Goal: Task Accomplishment & Management: Manage account settings

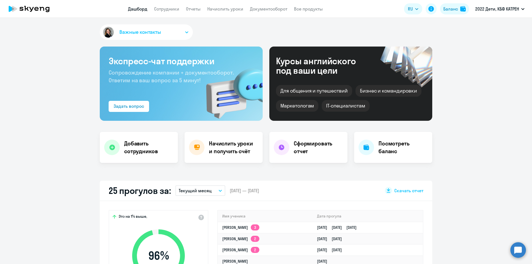
select select "30"
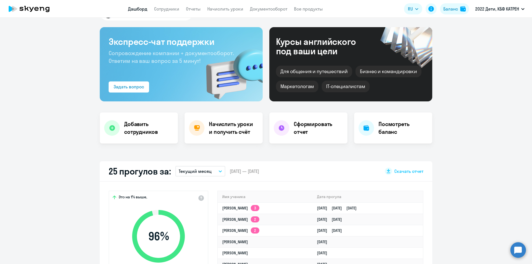
scroll to position [222, 0]
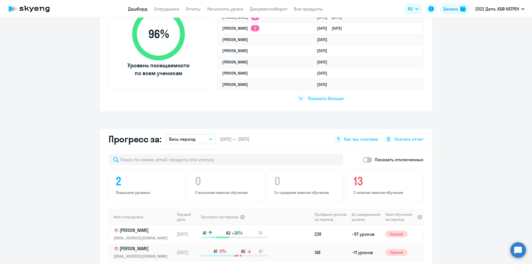
click at [517, 251] on circle at bounding box center [518, 250] width 16 height 16
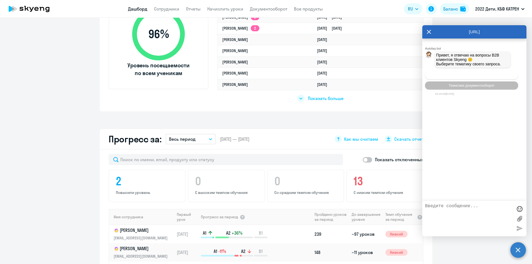
click at [469, 76] on span "Операционное сопровождение" at bounding box center [472, 75] width 52 height 4
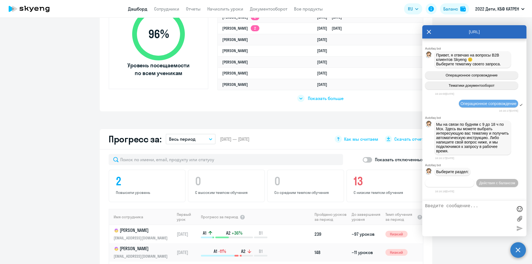
click at [461, 183] on span "Действия по сотрудникам" at bounding box center [449, 183] width 43 height 4
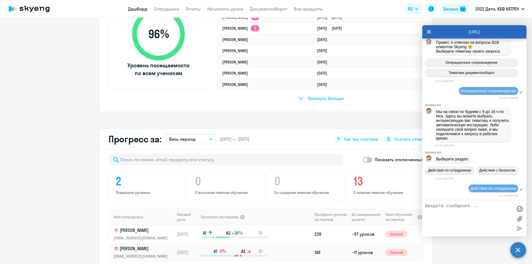
scroll to position [89, 0]
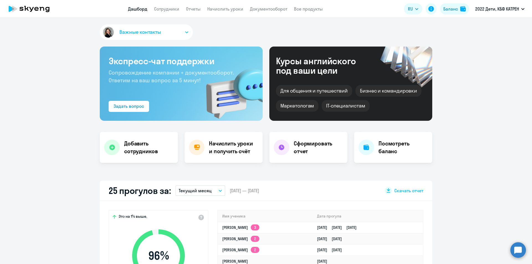
click at [521, 247] on circle at bounding box center [518, 250] width 16 height 16
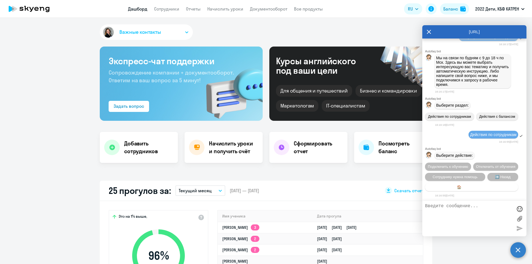
scroll to position [142, 0]
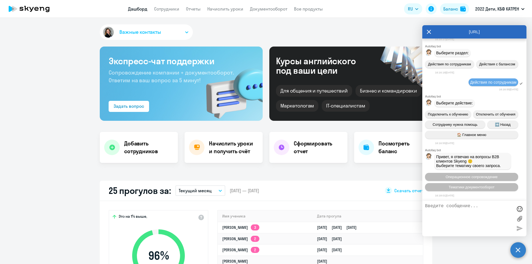
select select "30"
click at [484, 78] on div "Действия по сотрудникам" at bounding box center [494, 82] width 50 height 8
click at [484, 80] on span "Действия по сотрудникам" at bounding box center [493, 82] width 46 height 4
click at [464, 177] on span "Операционное сопровождение" at bounding box center [472, 177] width 52 height 4
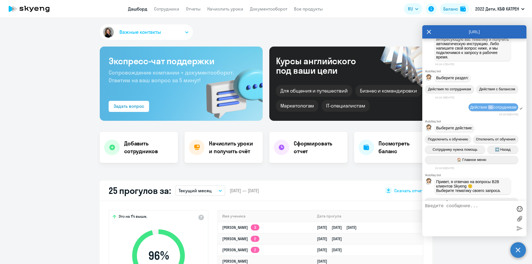
scroll to position [103, 0]
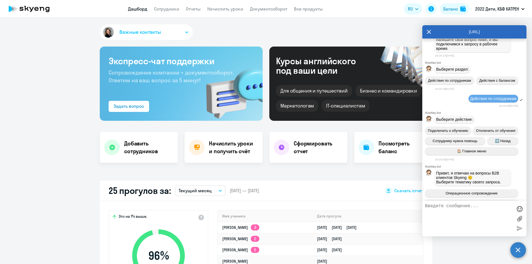
click at [493, 124] on div "Выберите действие:" at bounding box center [474, 119] width 104 height 10
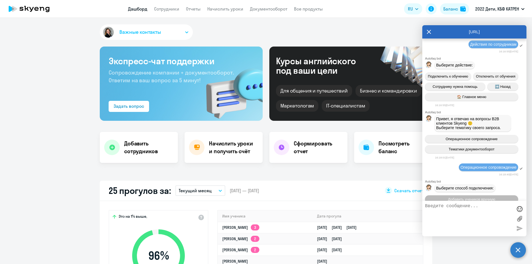
scroll to position [158, 0]
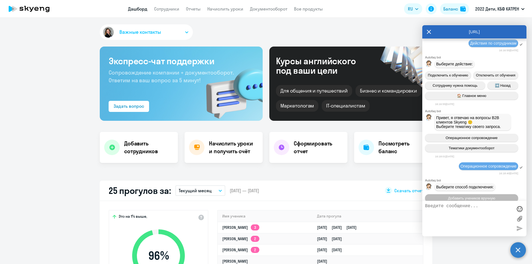
click at [459, 92] on div "Подключить к обучению Отключить от обучения Сотруднику нужна помощь ➡️ Назад 🏠 …" at bounding box center [474, 85] width 104 height 33
click at [458, 90] on div "Подключить к обучению Отключить от обучения Сотруднику нужна помощь ➡️ Назад 🏠 …" at bounding box center [474, 85] width 104 height 33
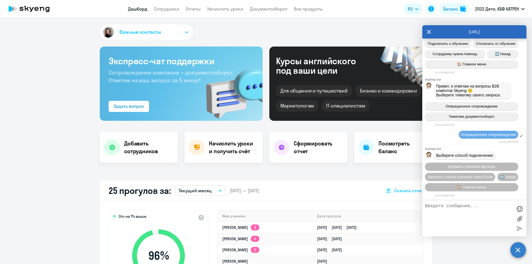
scroll to position [213, 0]
click at [426, 28] on div "[URL]" at bounding box center [474, 31] width 104 height 13
click at [428, 30] on icon at bounding box center [429, 31] width 4 height 13
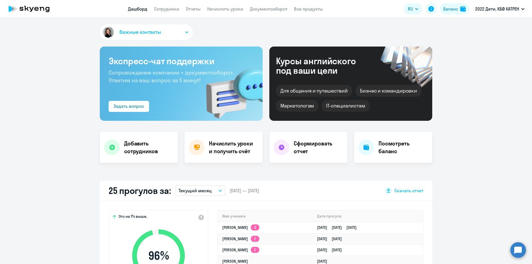
click at [519, 250] on circle at bounding box center [518, 250] width 16 height 16
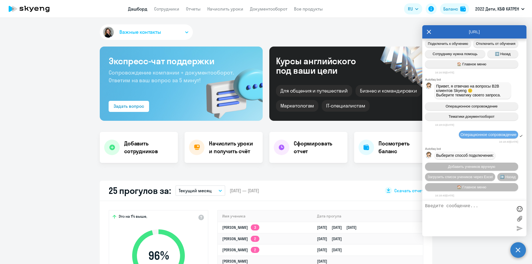
scroll to position [267, 0]
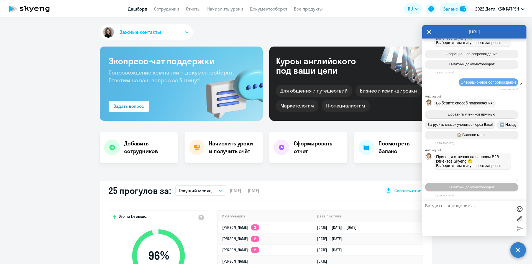
click at [457, 176] on span "Операционное сопровождение" at bounding box center [472, 177] width 52 height 4
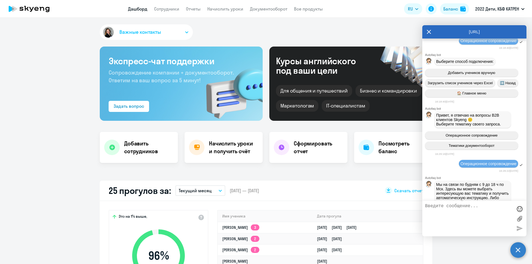
scroll to position [374, 0]
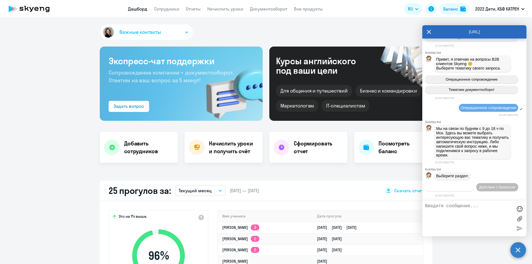
click at [466, 185] on span "Действия по сотрудникам" at bounding box center [449, 187] width 43 height 4
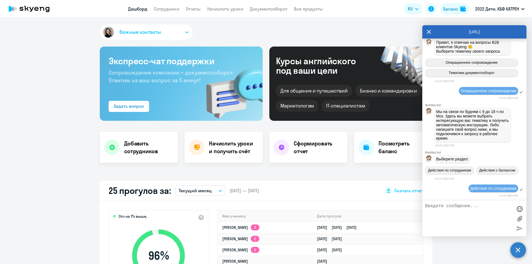
scroll to position [456, 0]
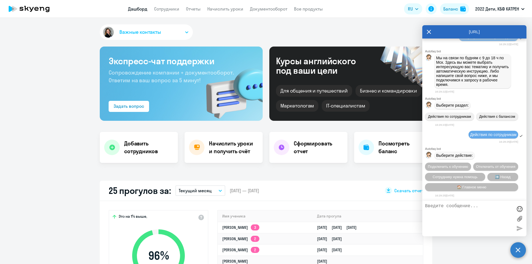
click at [24, 187] on app-truancy-attendance-dashboard "25 прогулов за: Текущий месяц – 01.08.2025 — 31.08.2025 Скачать отчет Это на 1%…" at bounding box center [266, 257] width 532 height 152
